Goal: Transaction & Acquisition: Obtain resource

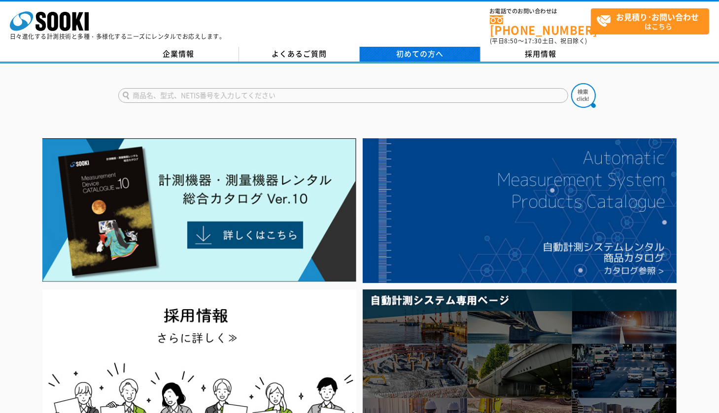
click at [390, 48] on link "初めての方へ" at bounding box center [420, 54] width 121 height 15
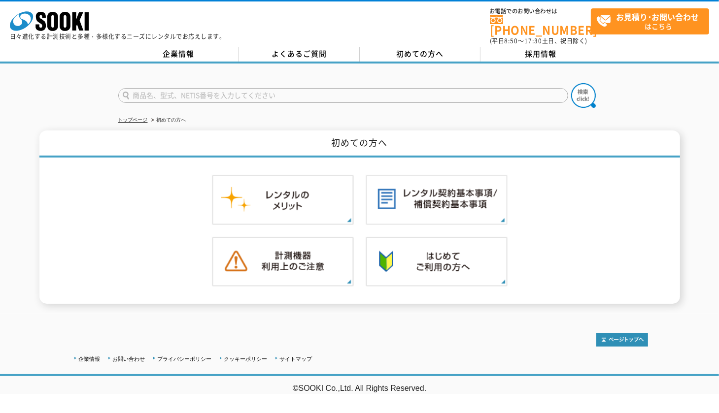
click at [287, 91] on input "text" at bounding box center [343, 95] width 450 height 15
type input "赤外線"
click at [579, 90] on img at bounding box center [583, 95] width 25 height 25
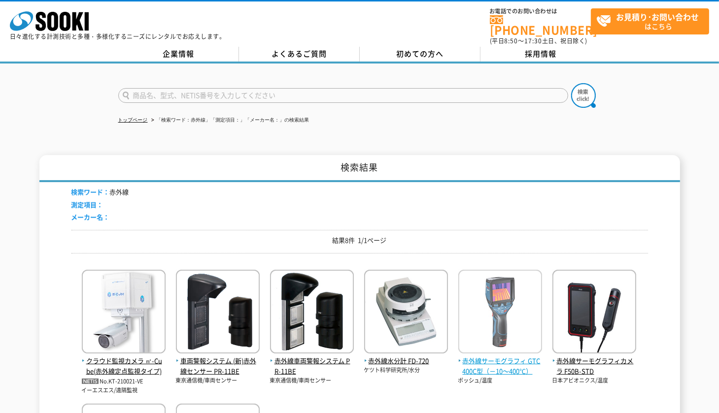
click at [503, 362] on span "赤外線サーモグラフィ GTC400C型（－10～400℃）" at bounding box center [500, 366] width 84 height 21
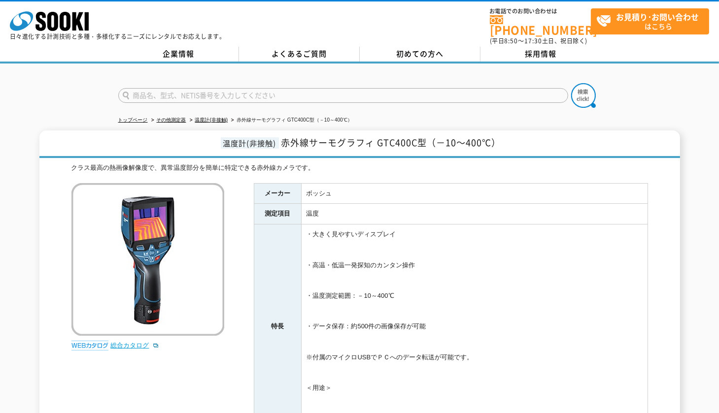
click at [136, 342] on link "総合カタログ" at bounding box center [135, 345] width 48 height 7
click at [198, 88] on input "text" at bounding box center [343, 95] width 450 height 15
type input "M200A"
click at [589, 86] on img at bounding box center [583, 95] width 25 height 25
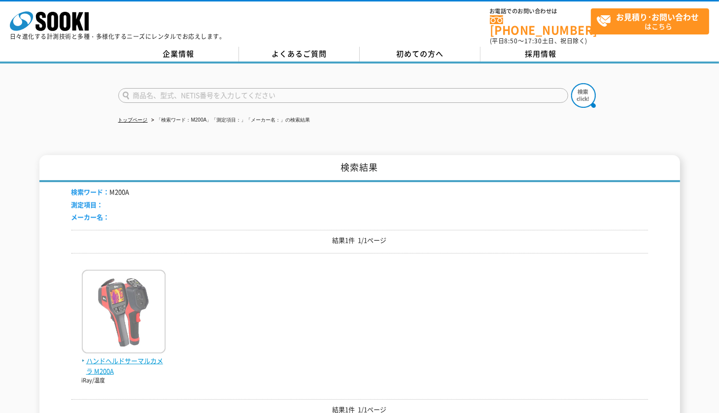
click at [94, 356] on span "ハンドヘルドサーマルカメラ M200A" at bounding box center [124, 366] width 84 height 21
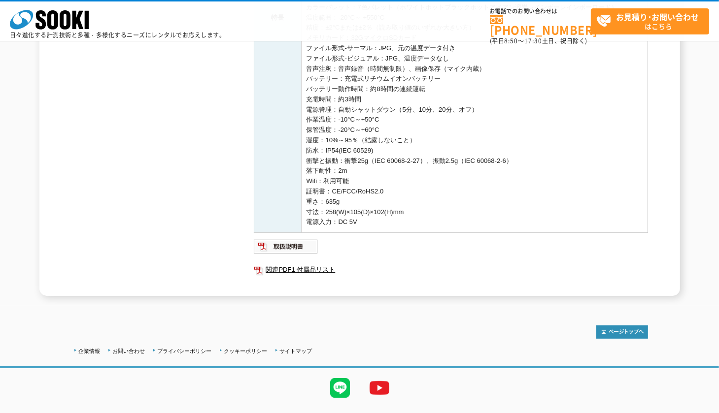
scroll to position [391, 0]
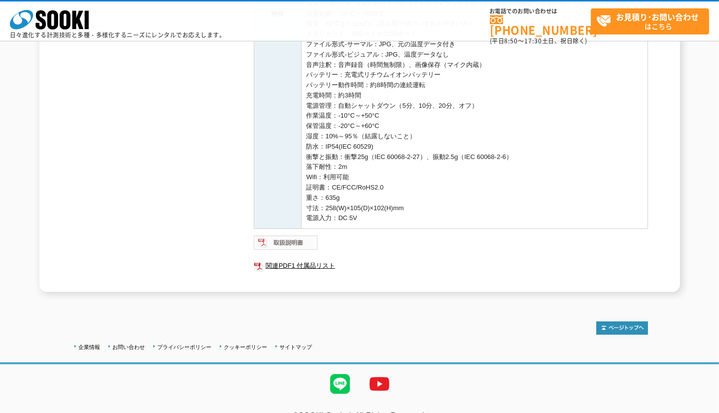
click at [303, 242] on img at bounding box center [286, 243] width 65 height 16
